Goal: Check status

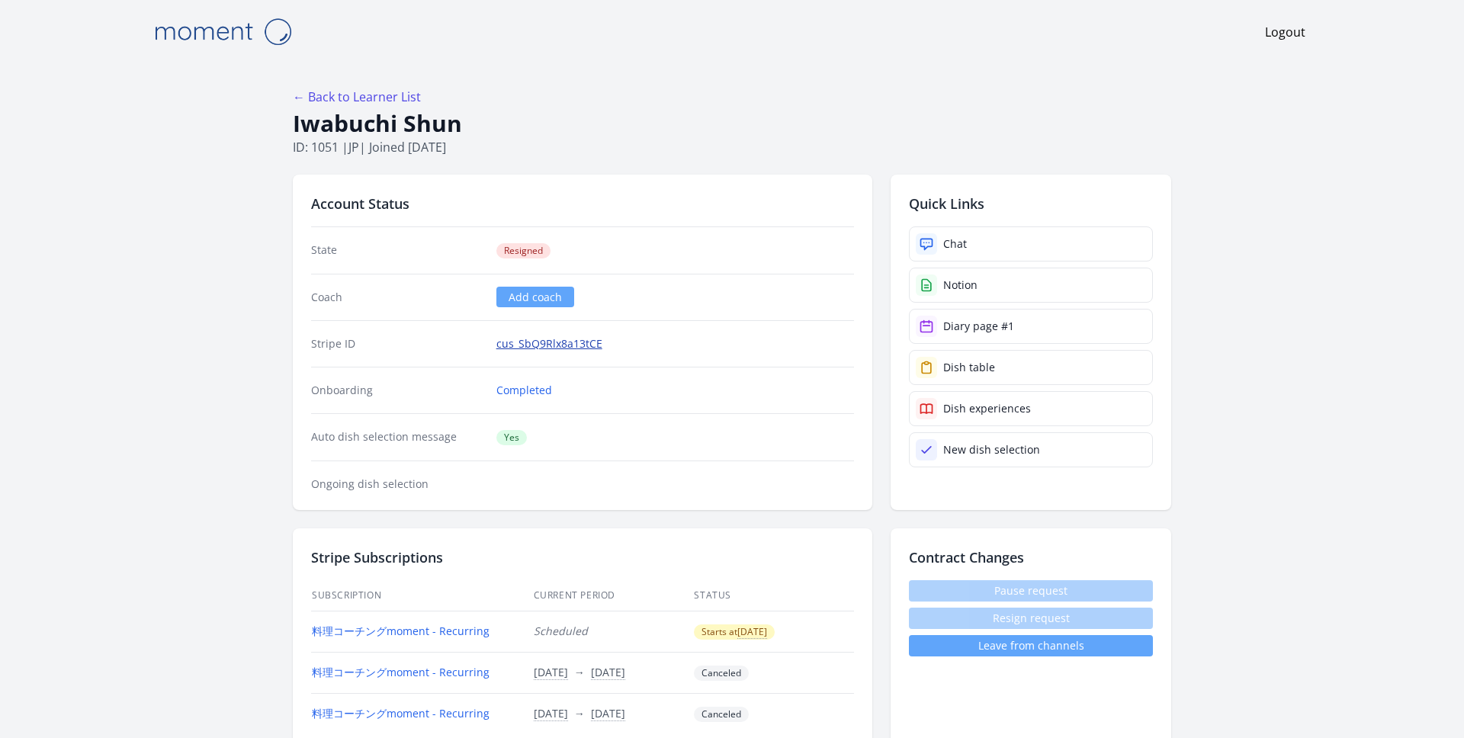
click at [541, 343] on link "cus_SbQ9Rlx8a13tCE" at bounding box center [549, 343] width 106 height 15
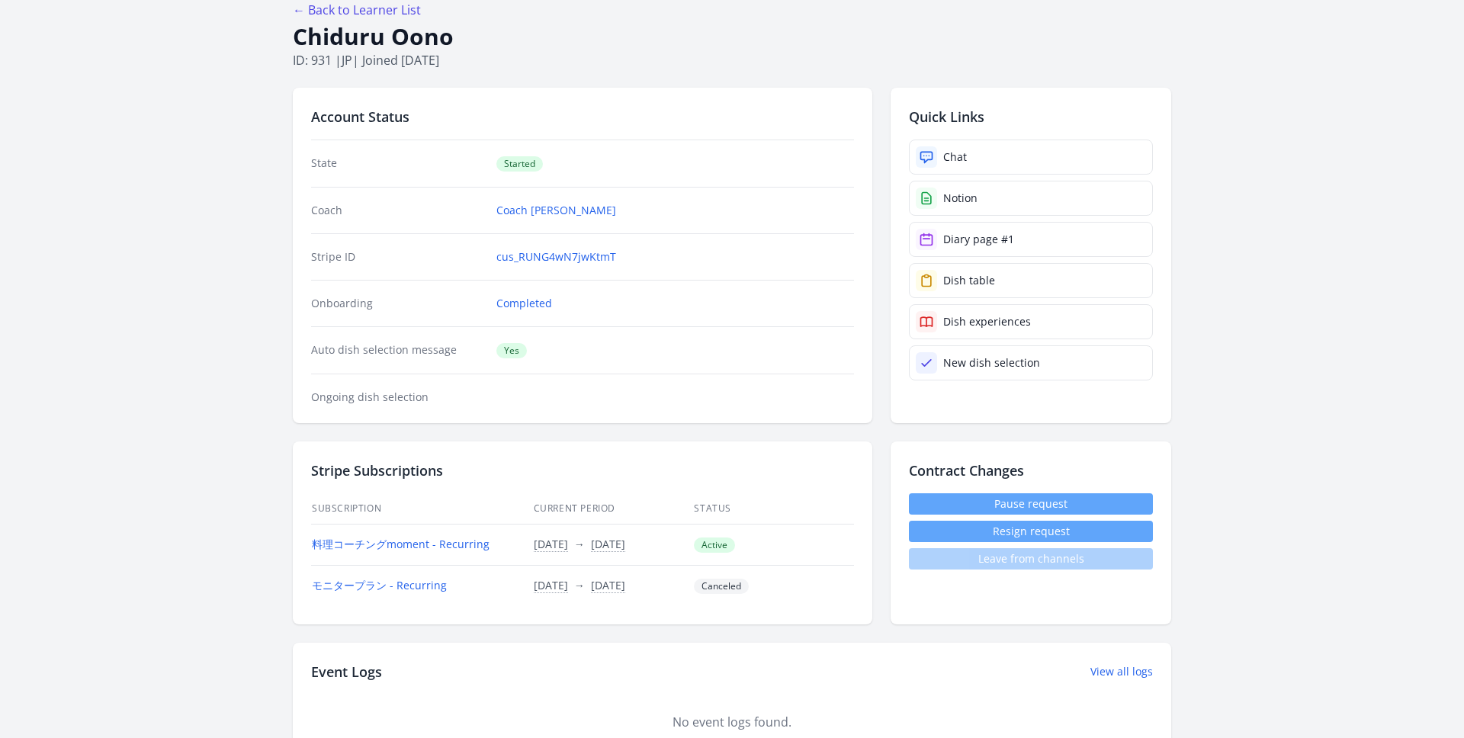
scroll to position [73, 0]
